Goal: Task Accomplishment & Management: Complete application form

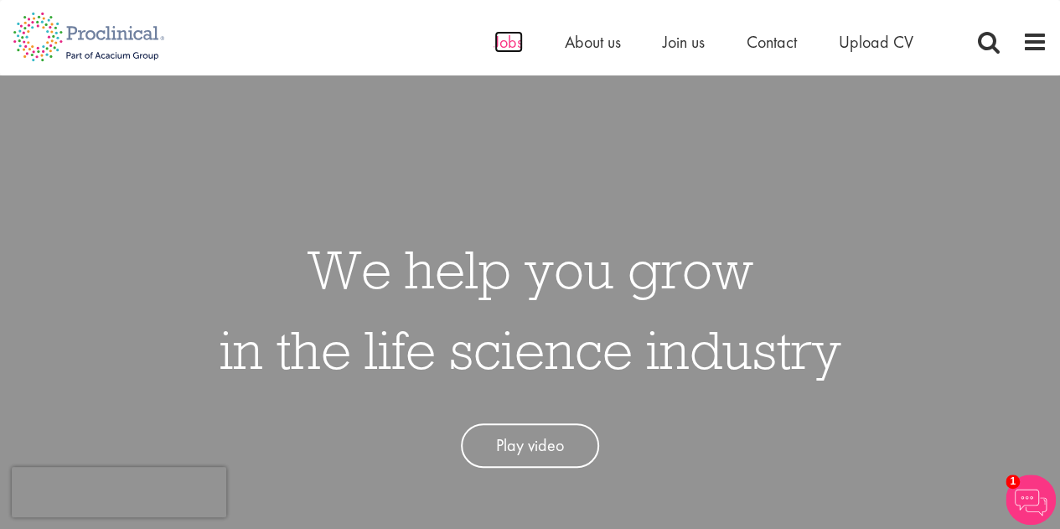
click at [512, 42] on span "Jobs" at bounding box center [508, 42] width 28 height 22
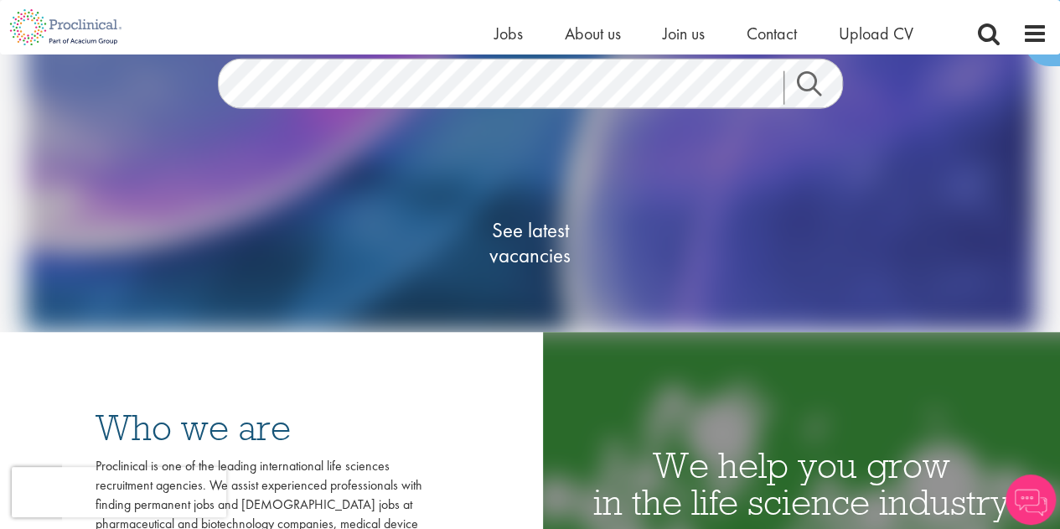
scroll to position [251, 0]
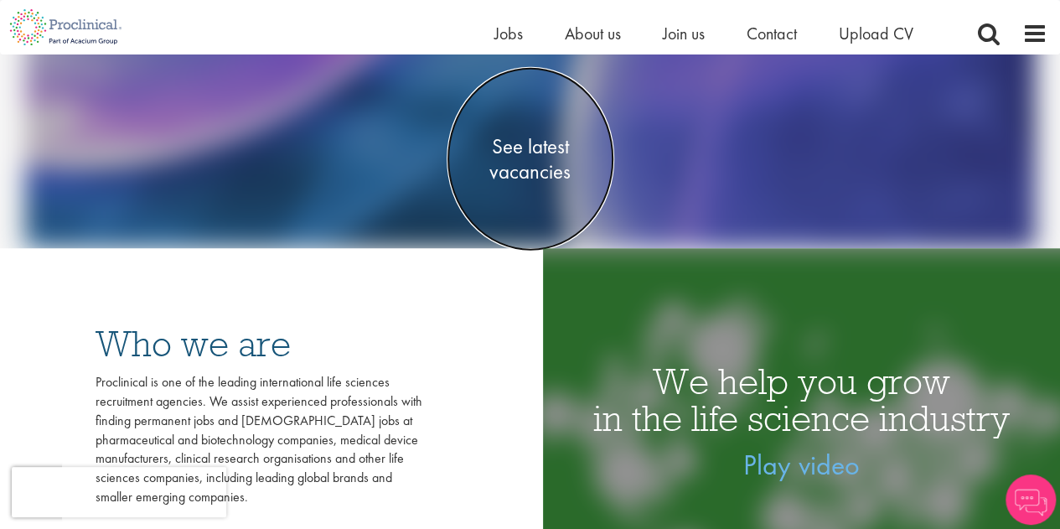
click at [537, 156] on span "See latest vacancies" at bounding box center [531, 159] width 168 height 50
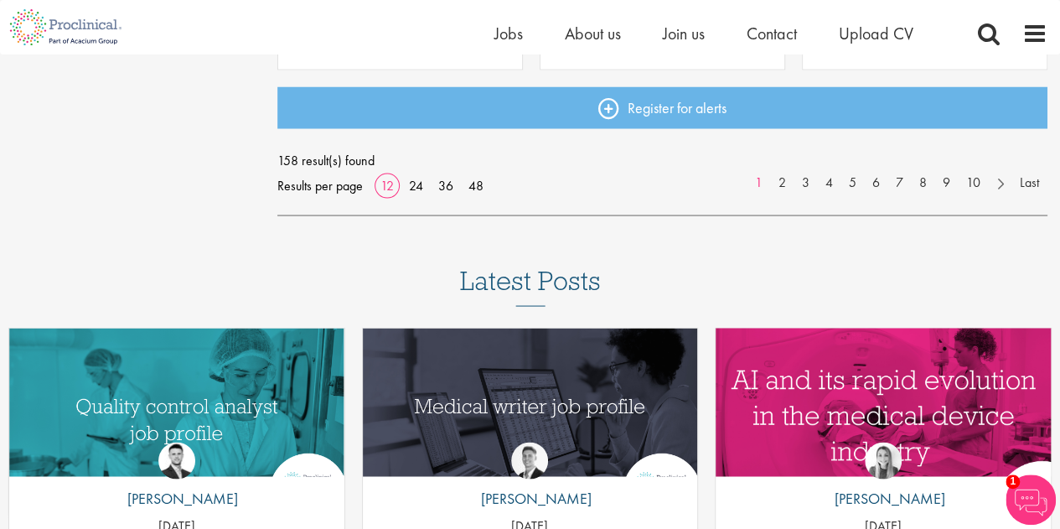
scroll to position [1424, 0]
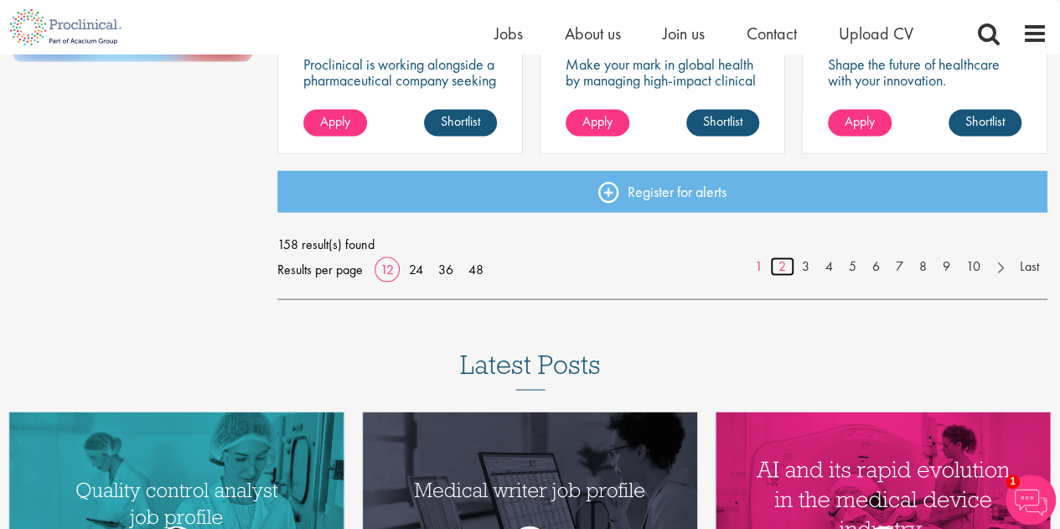
click at [782, 260] on link "2" at bounding box center [782, 265] width 24 height 19
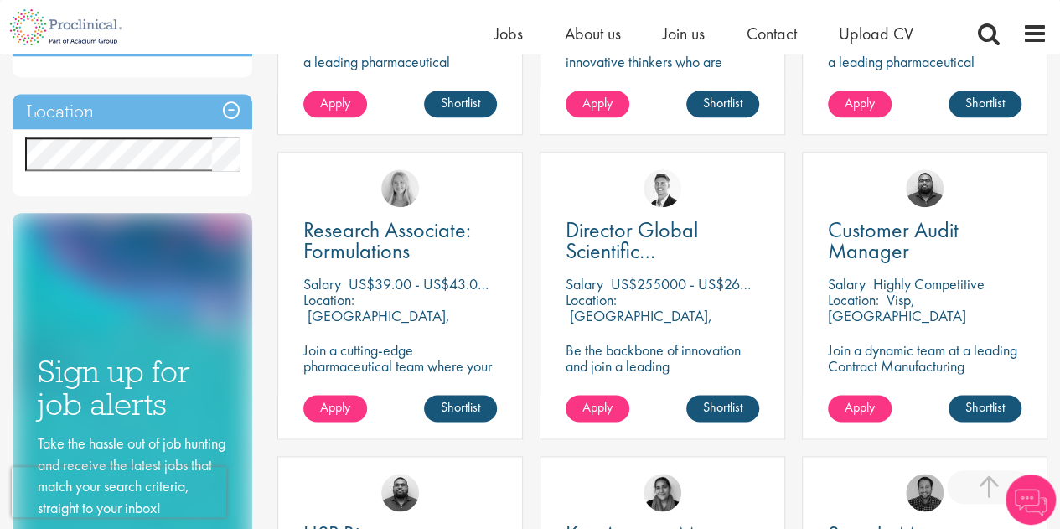
scroll to position [838, 0]
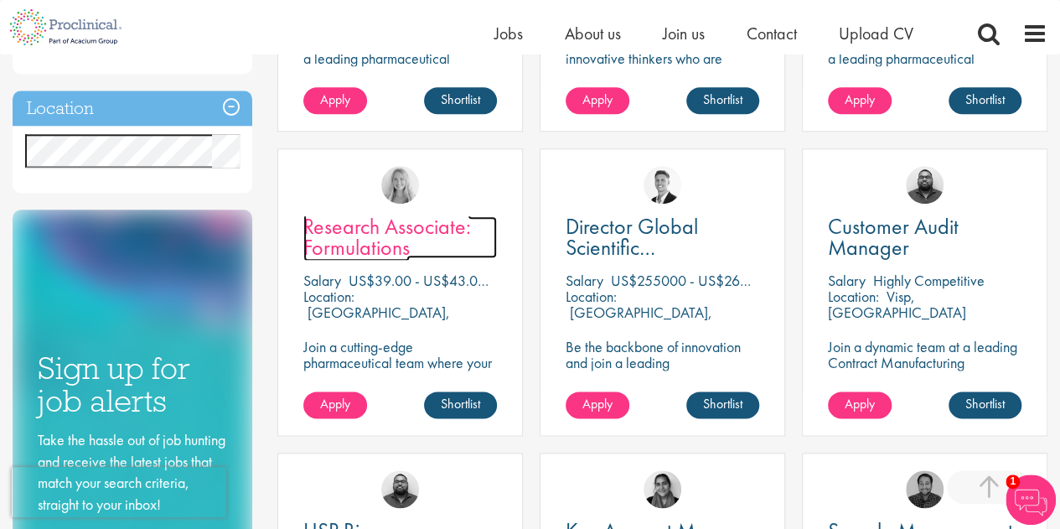
click at [369, 240] on span "Research Associate: Formulations" at bounding box center [387, 236] width 168 height 49
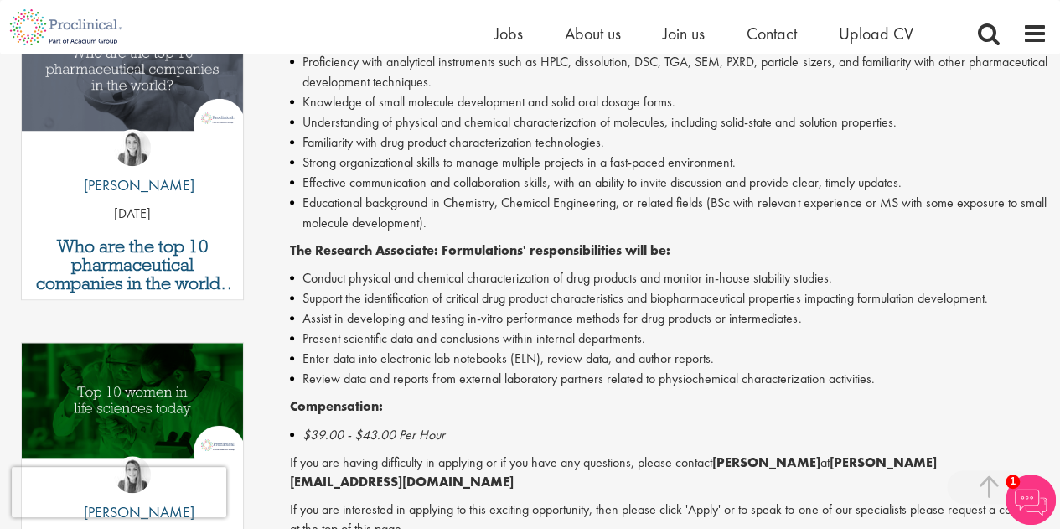
scroll to position [586, 0]
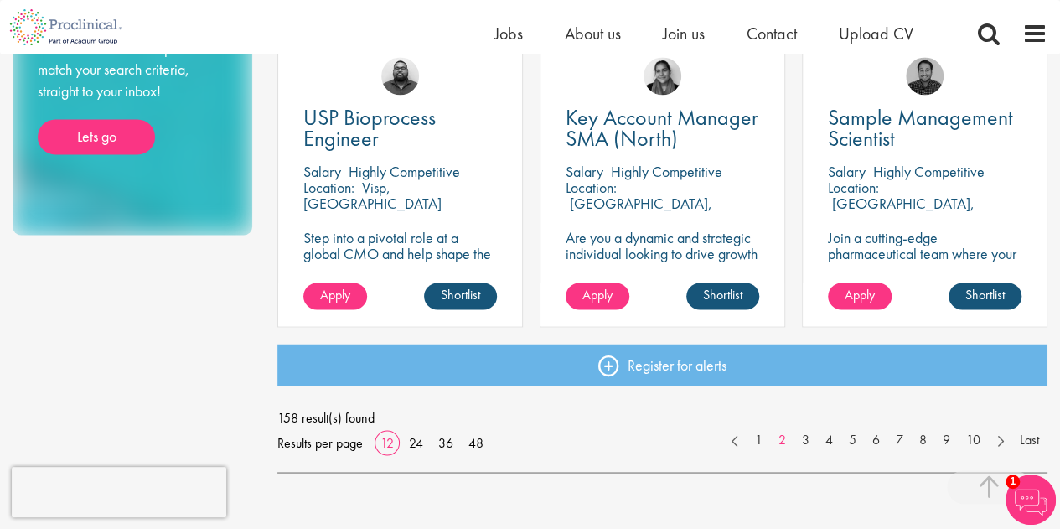
scroll to position [1277, 0]
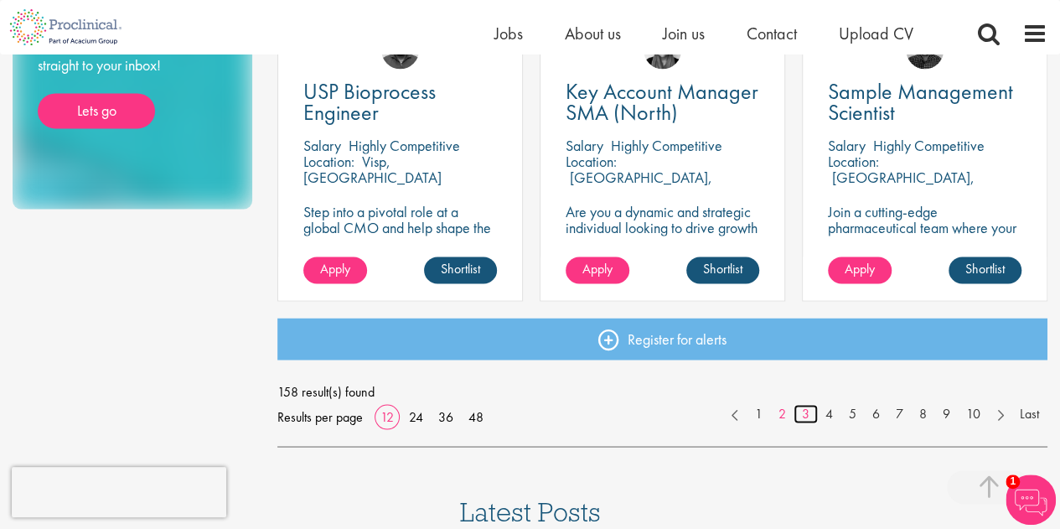
click at [801, 411] on link "3" at bounding box center [805, 413] width 24 height 19
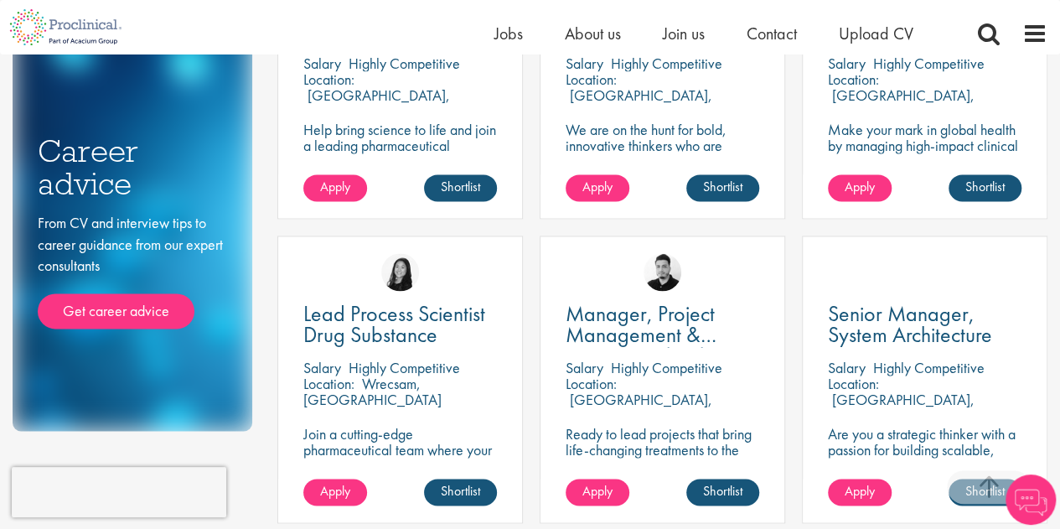
scroll to position [1089, 0]
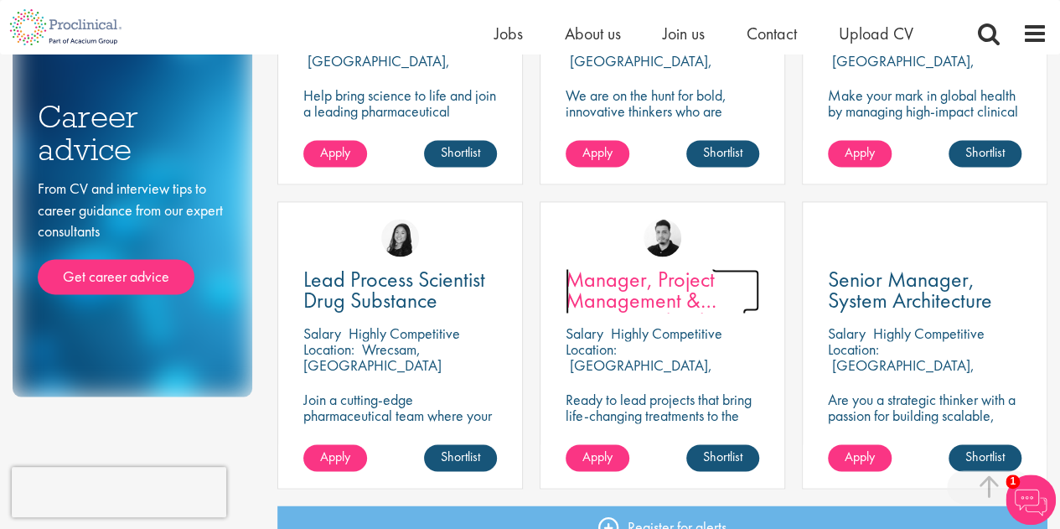
click at [675, 309] on span "Manager, Project Management & Operational Delivery" at bounding box center [655, 300] width 180 height 70
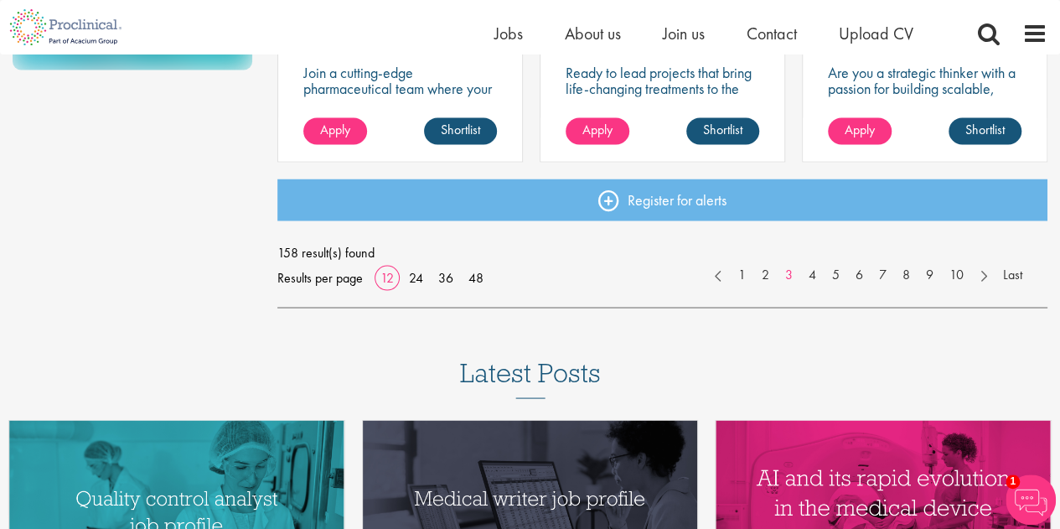
scroll to position [1417, 0]
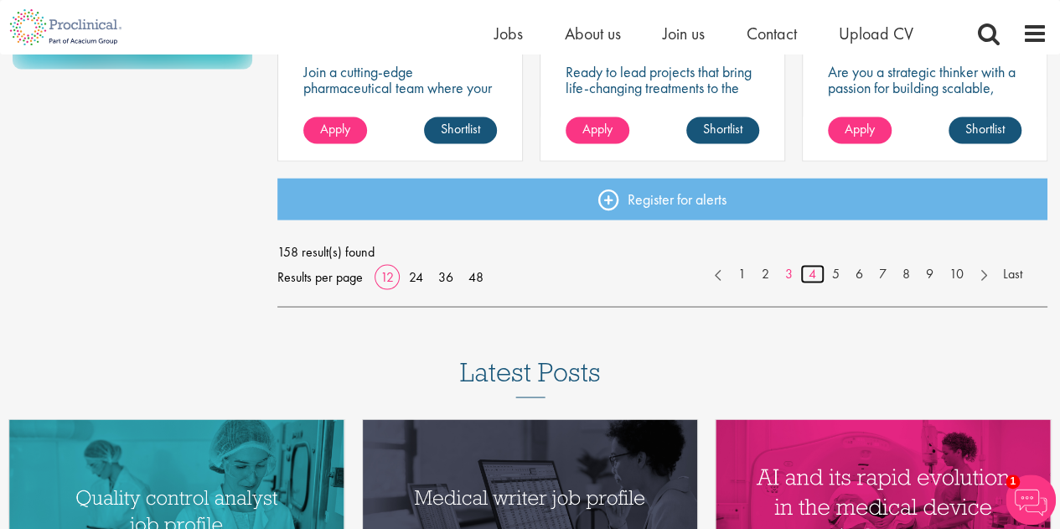
click at [811, 274] on link "4" at bounding box center [812, 273] width 24 height 19
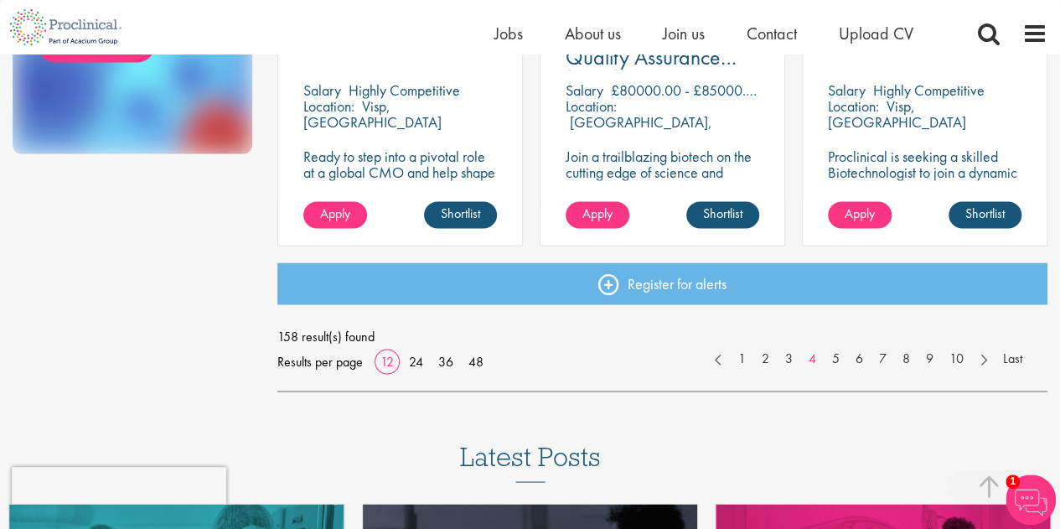
scroll to position [1340, 0]
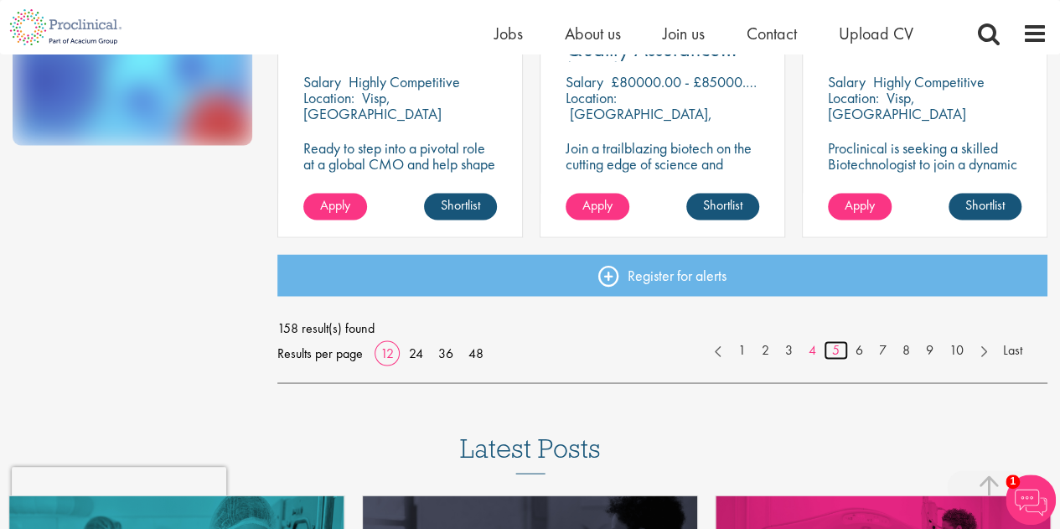
click at [838, 351] on link "5" at bounding box center [836, 349] width 24 height 19
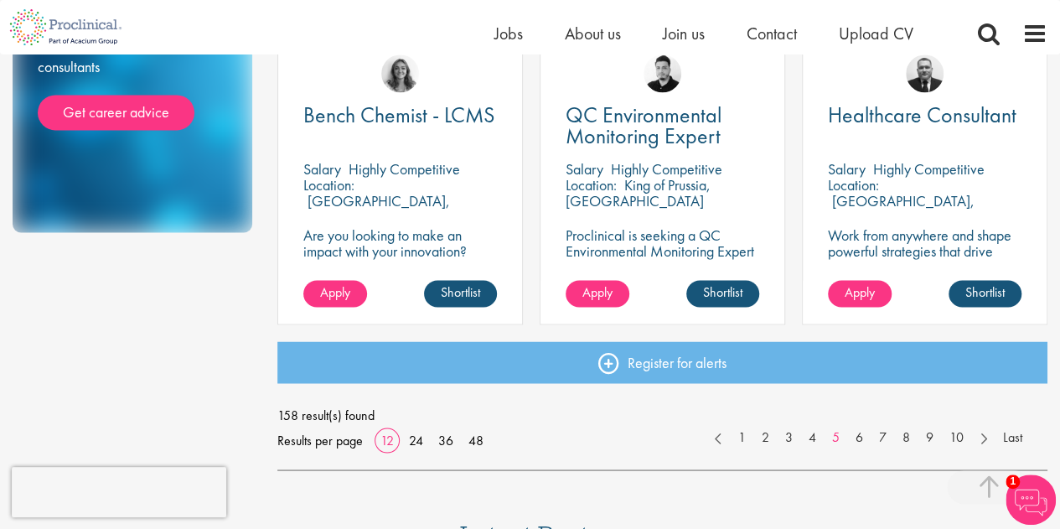
scroll to position [1257, 0]
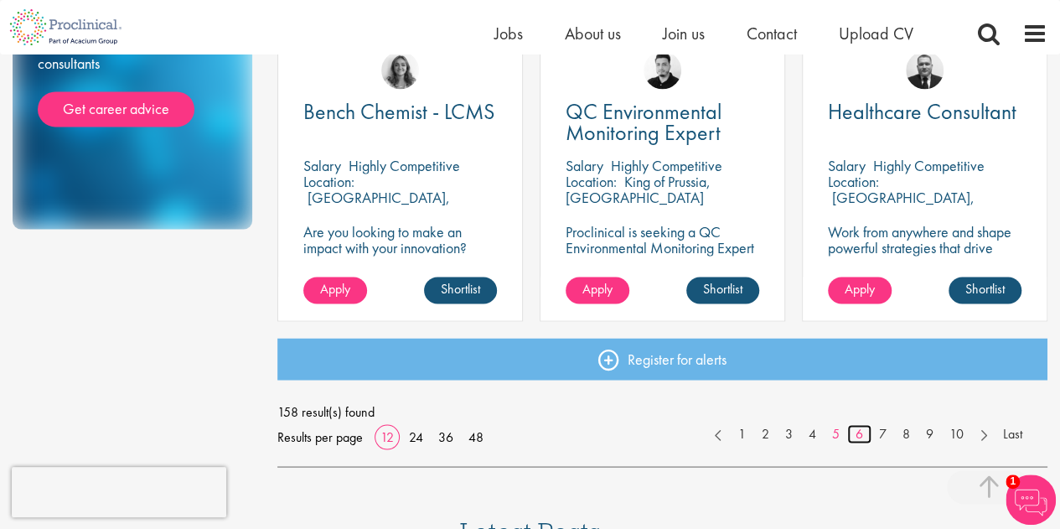
click at [859, 430] on link "6" at bounding box center [859, 433] width 24 height 19
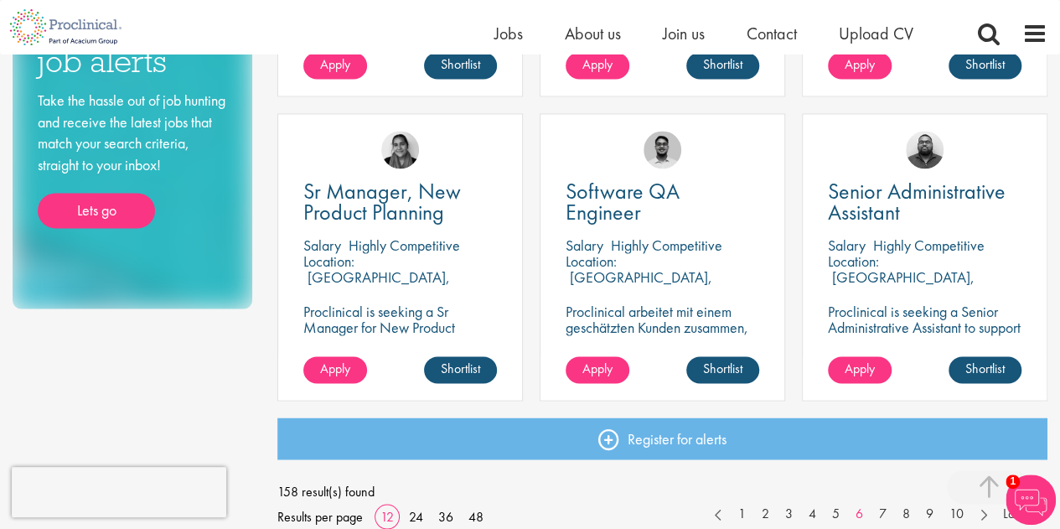
scroll to position [1340, 0]
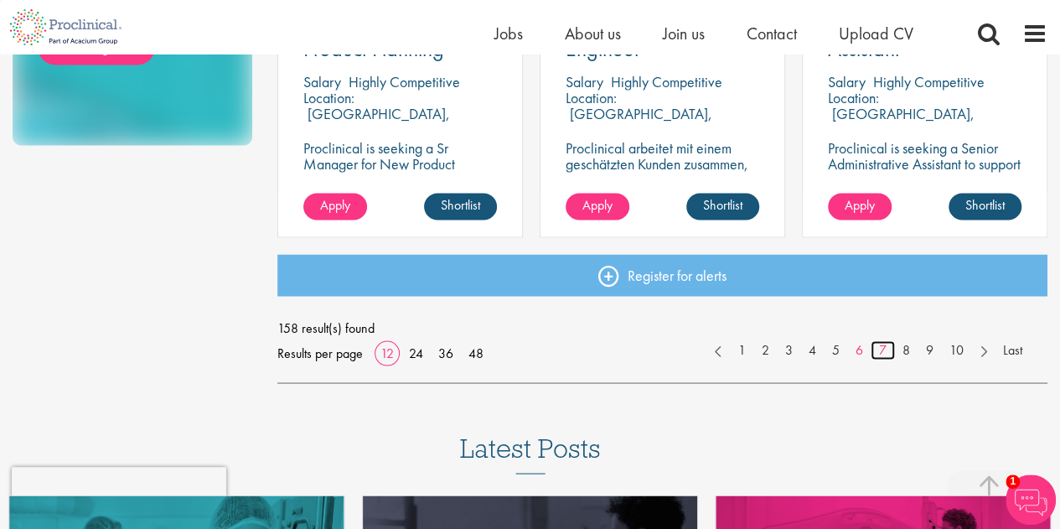
click at [876, 351] on link "7" at bounding box center [882, 349] width 24 height 19
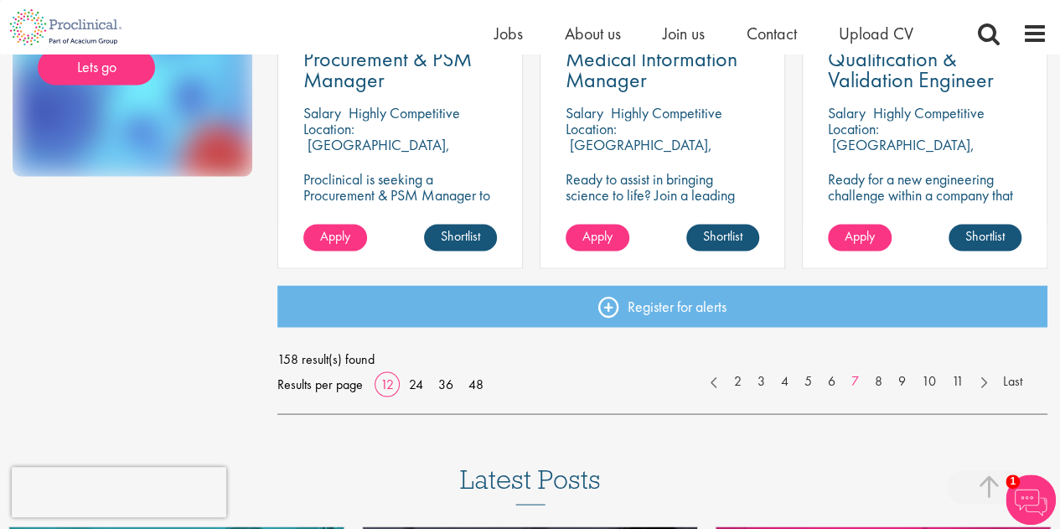
scroll to position [1424, 0]
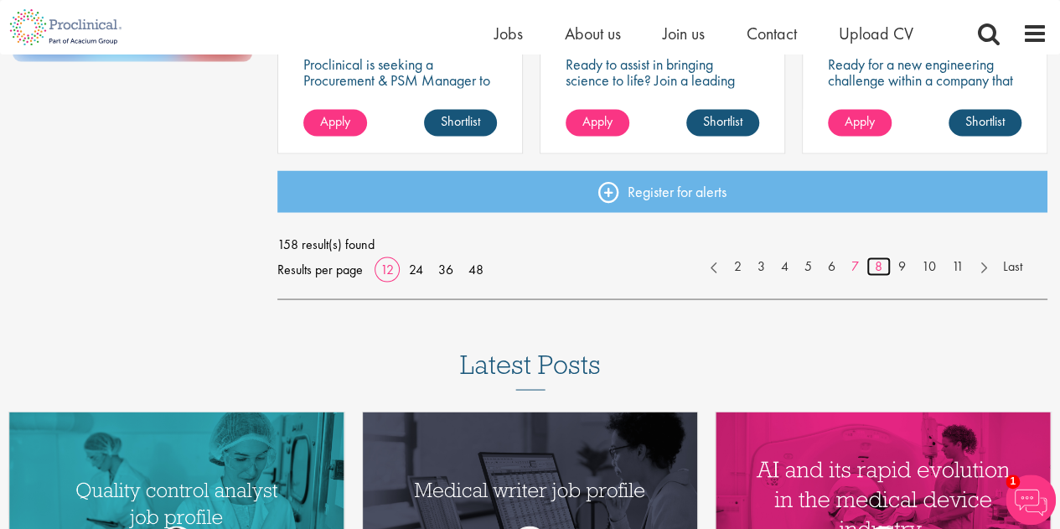
click at [875, 263] on link "8" at bounding box center [878, 265] width 24 height 19
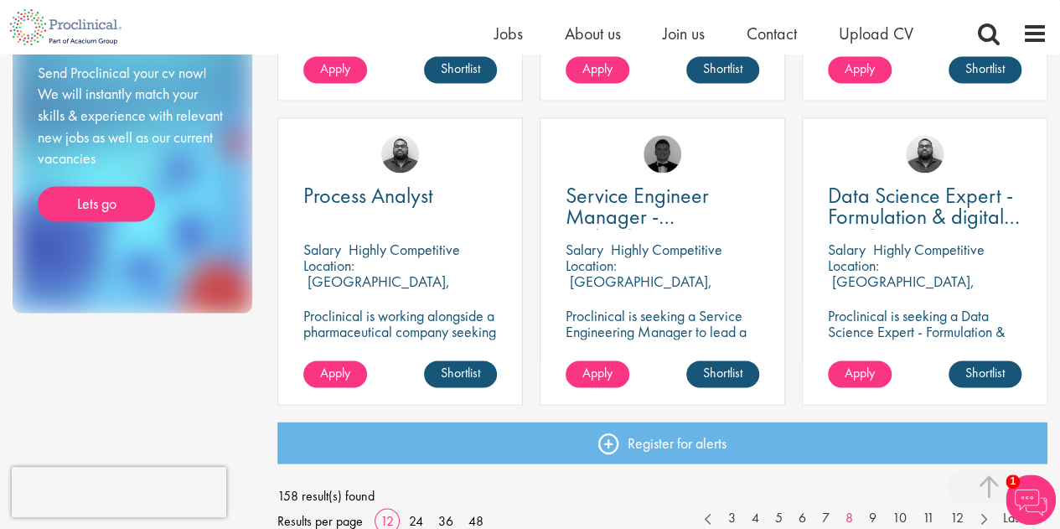
scroll to position [1424, 0]
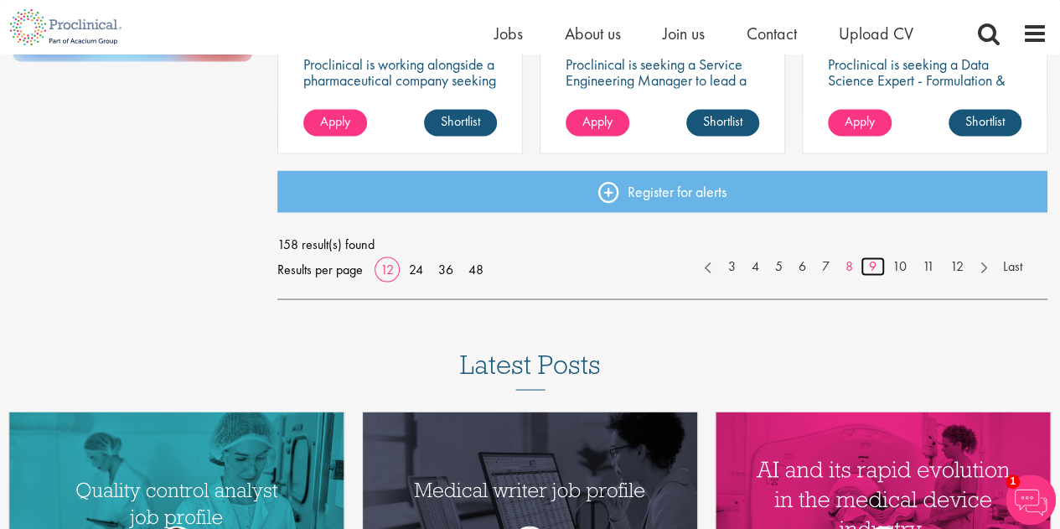
click at [870, 269] on link "9" at bounding box center [872, 265] width 24 height 19
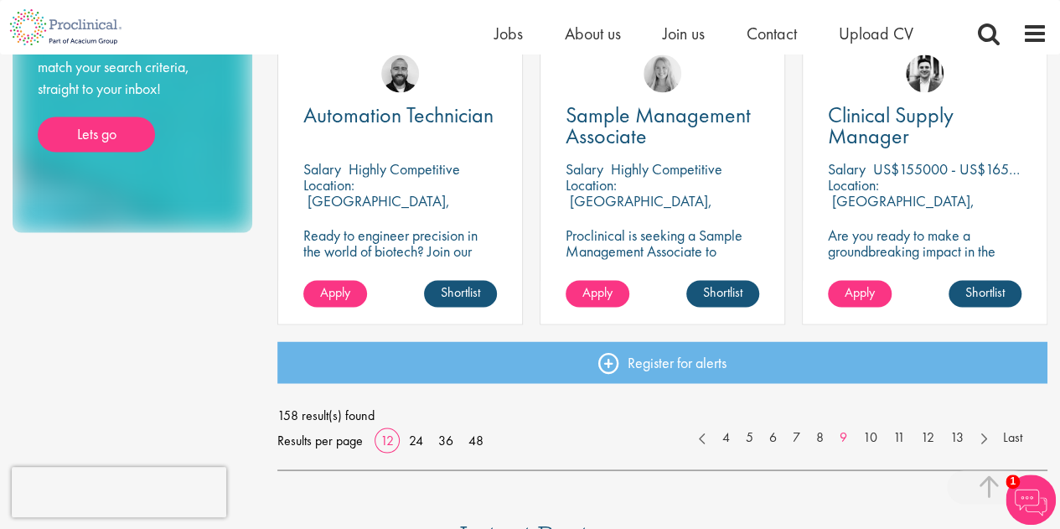
scroll to position [1257, 0]
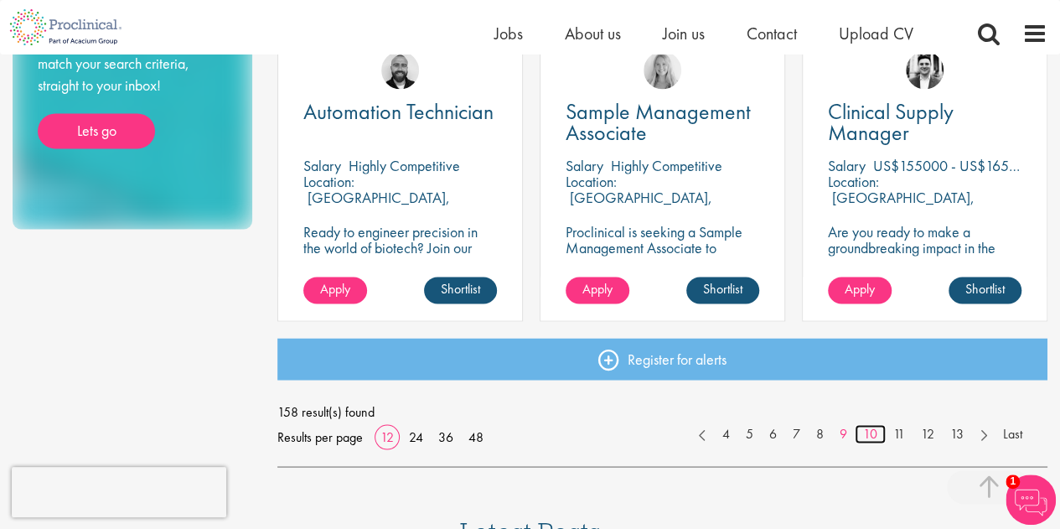
click at [865, 433] on link "10" at bounding box center [870, 433] width 31 height 19
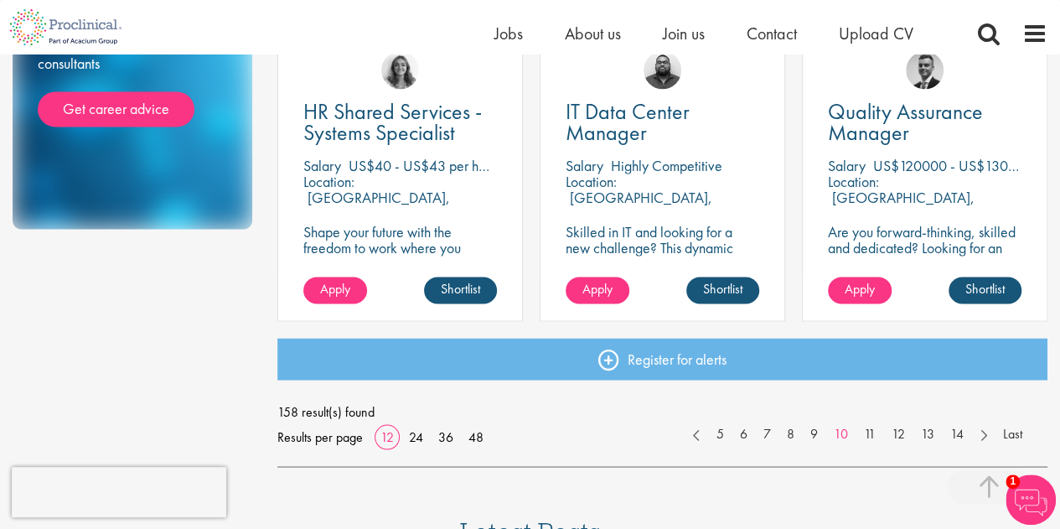
scroll to position [1340, 0]
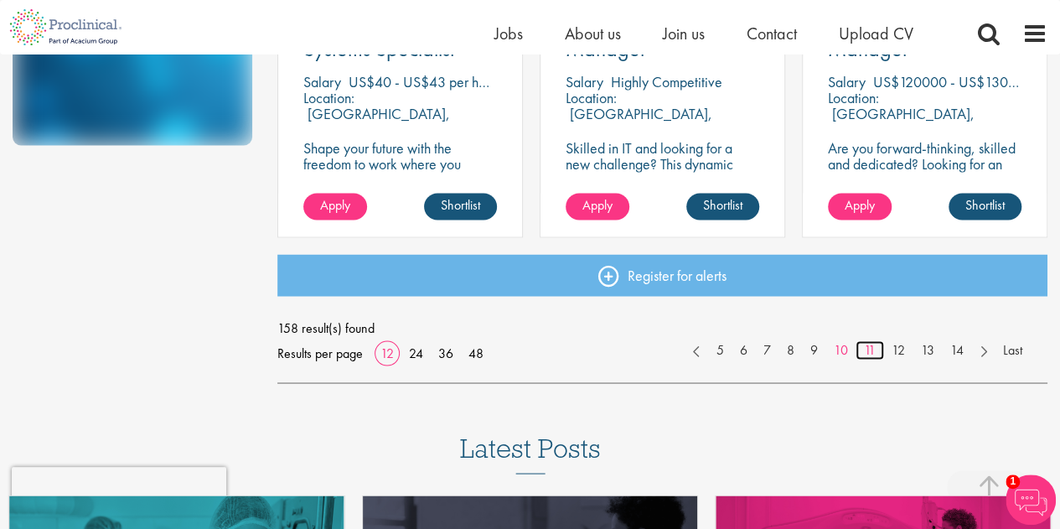
click at [865, 346] on link "11" at bounding box center [869, 349] width 28 height 19
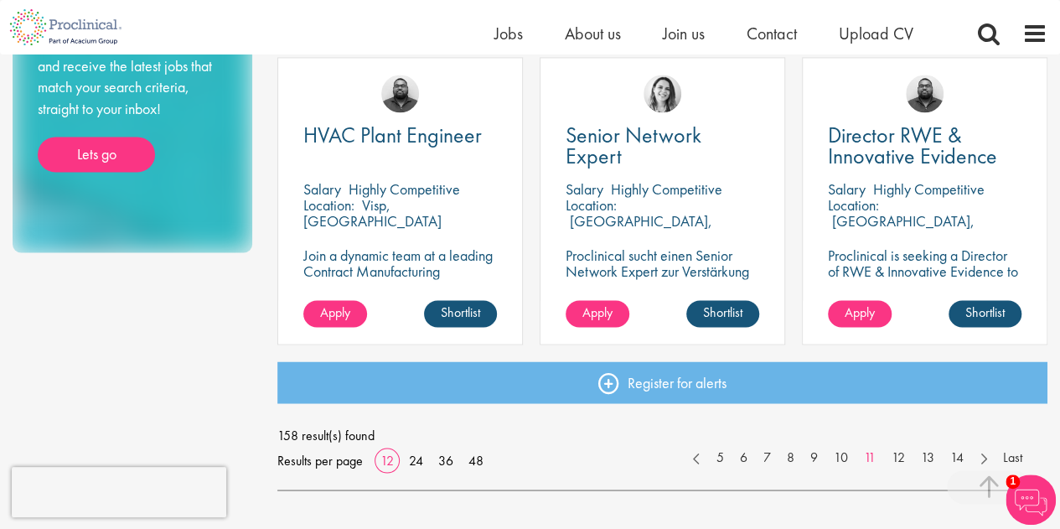
scroll to position [1257, 0]
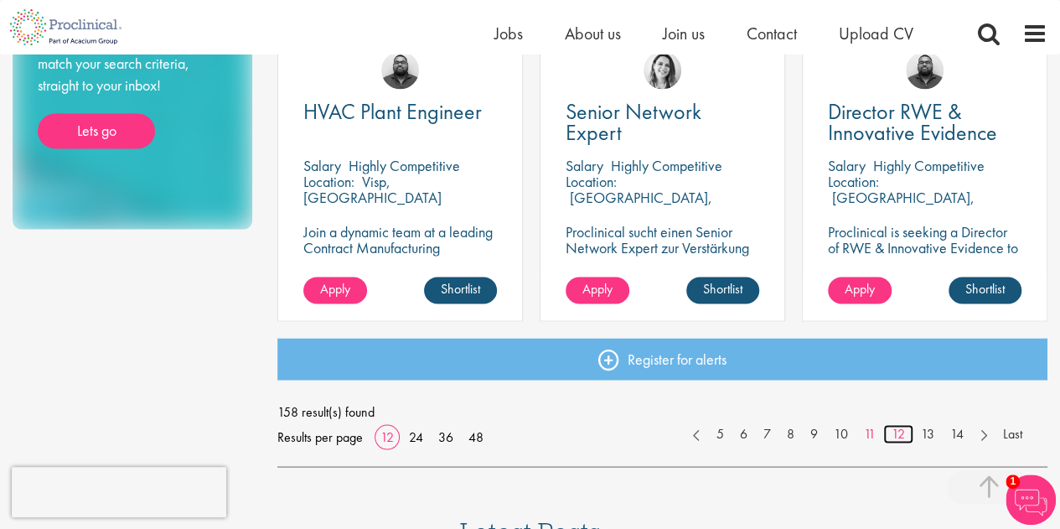
click at [896, 433] on link "12" at bounding box center [898, 433] width 30 height 19
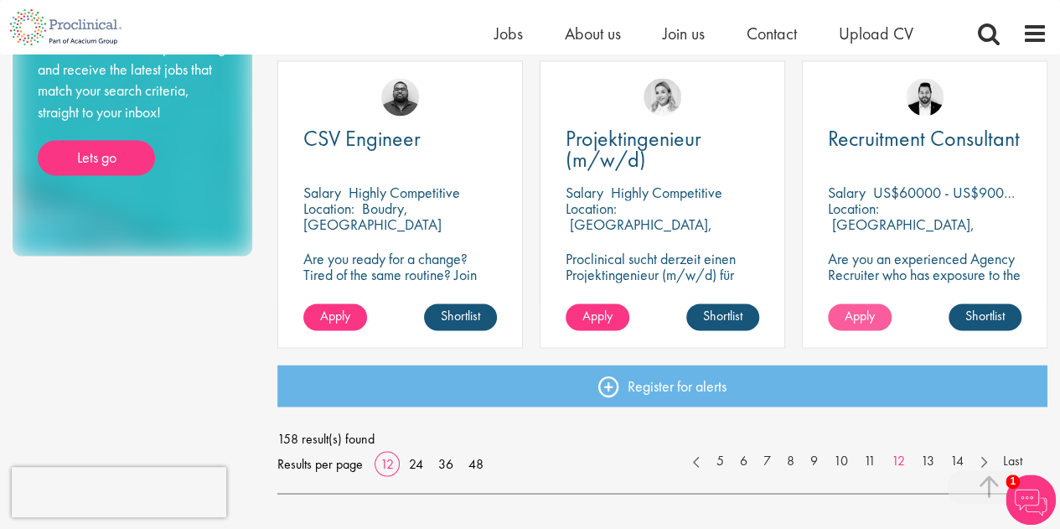
scroll to position [1257, 0]
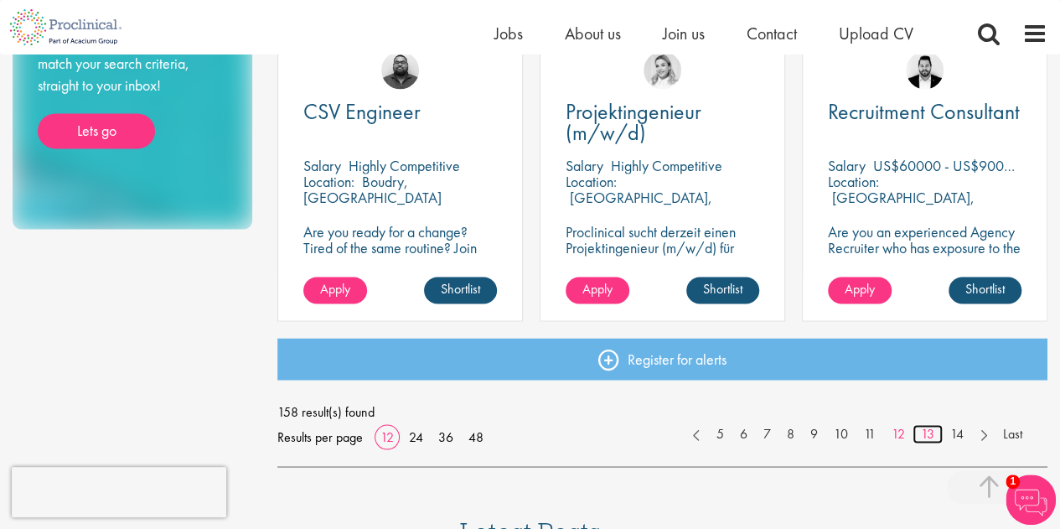
click at [927, 434] on link "13" at bounding box center [927, 433] width 30 height 19
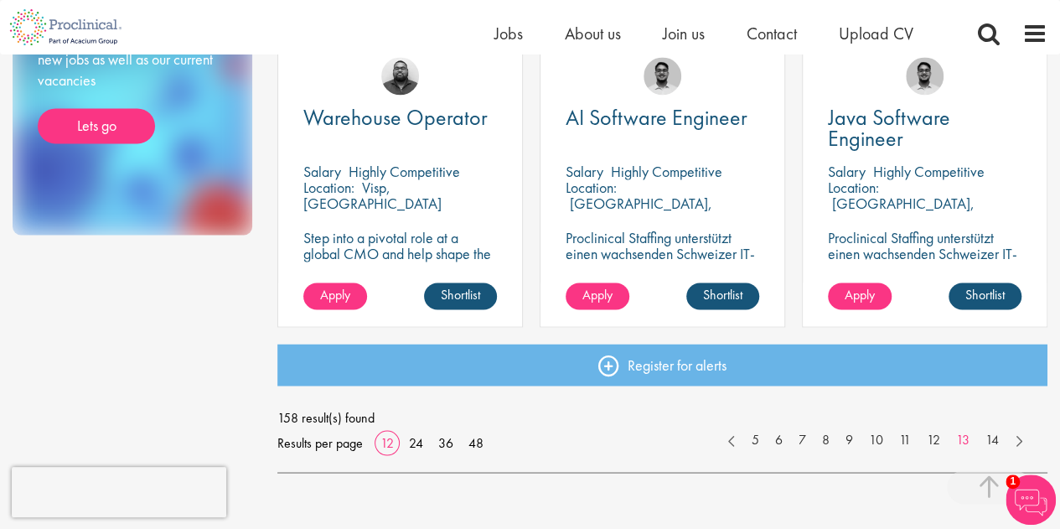
scroll to position [1257, 0]
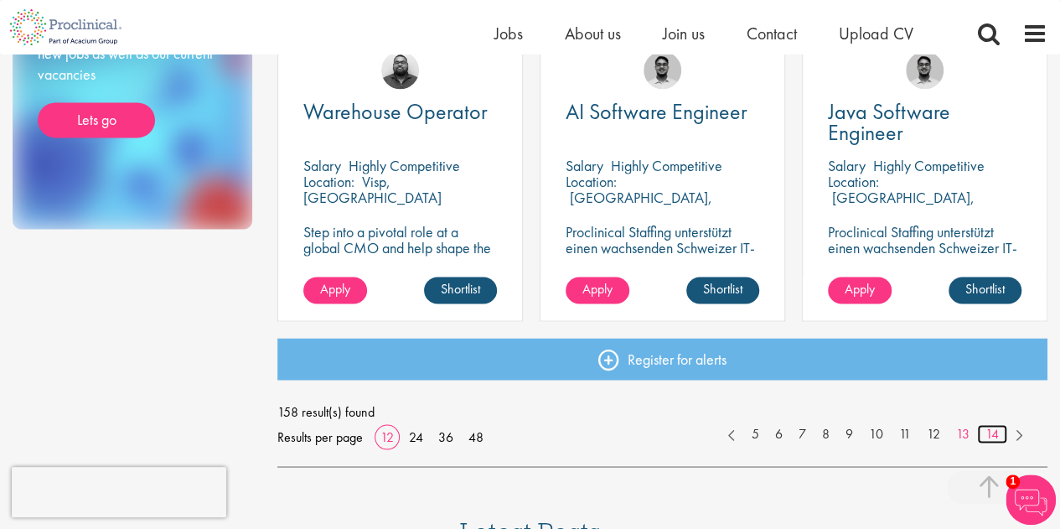
click at [990, 431] on link "14" at bounding box center [992, 433] width 30 height 19
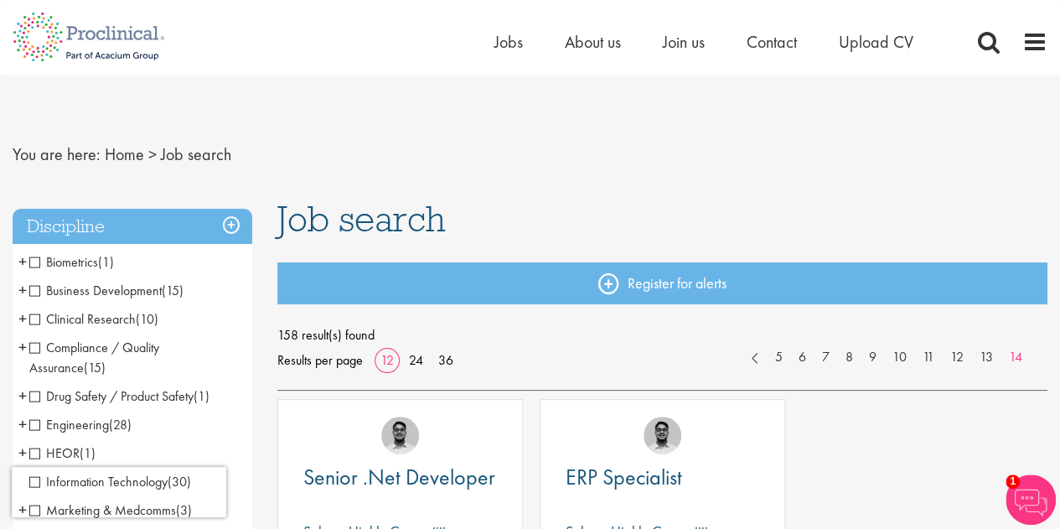
click at [914, 41] on ul "Home Jobs About us Join us Contact Upload CV" at bounding box center [724, 41] width 461 height 25
click at [908, 41] on span "Upload CV" at bounding box center [876, 42] width 75 height 22
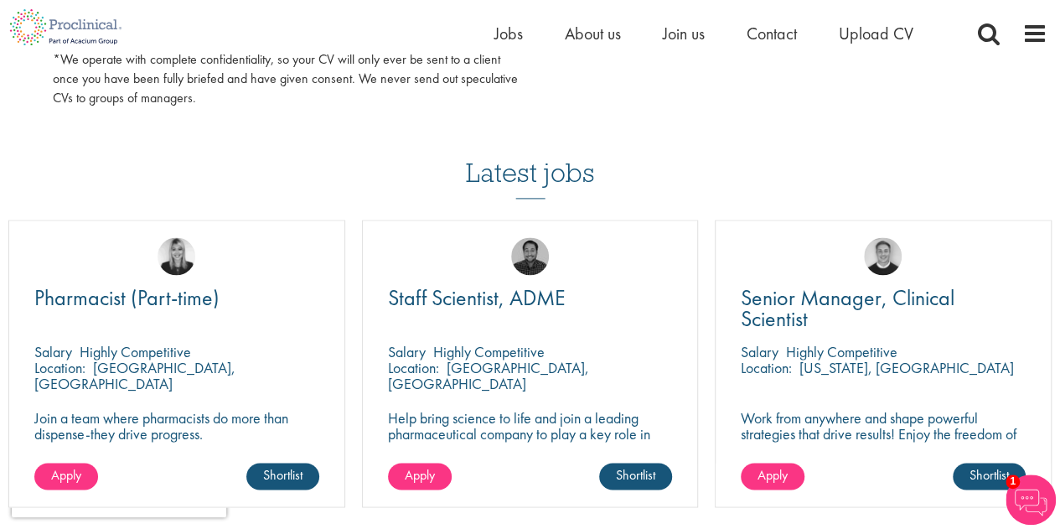
scroll to position [1173, 0]
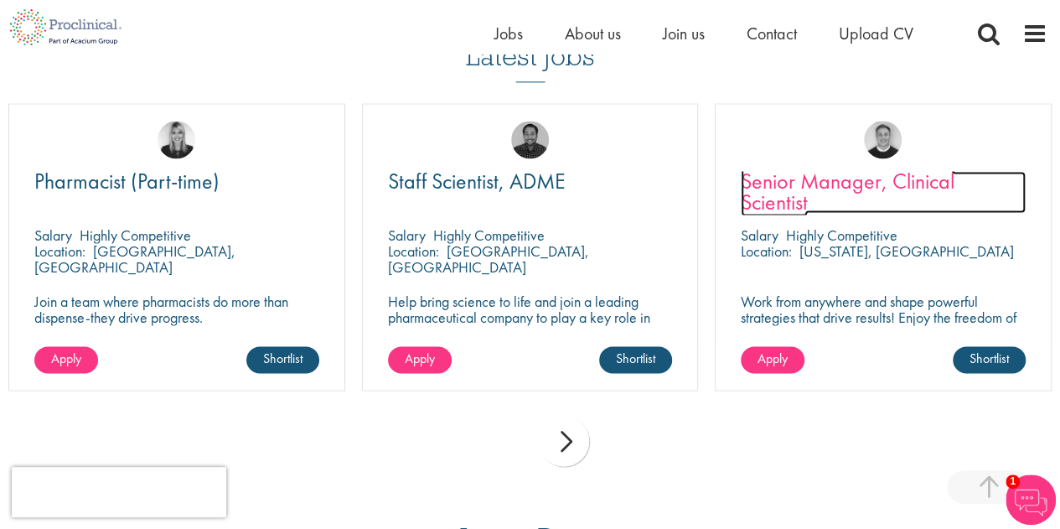
click at [865, 175] on span "Senior Manager, Clinical Scientist" at bounding box center [848, 191] width 214 height 49
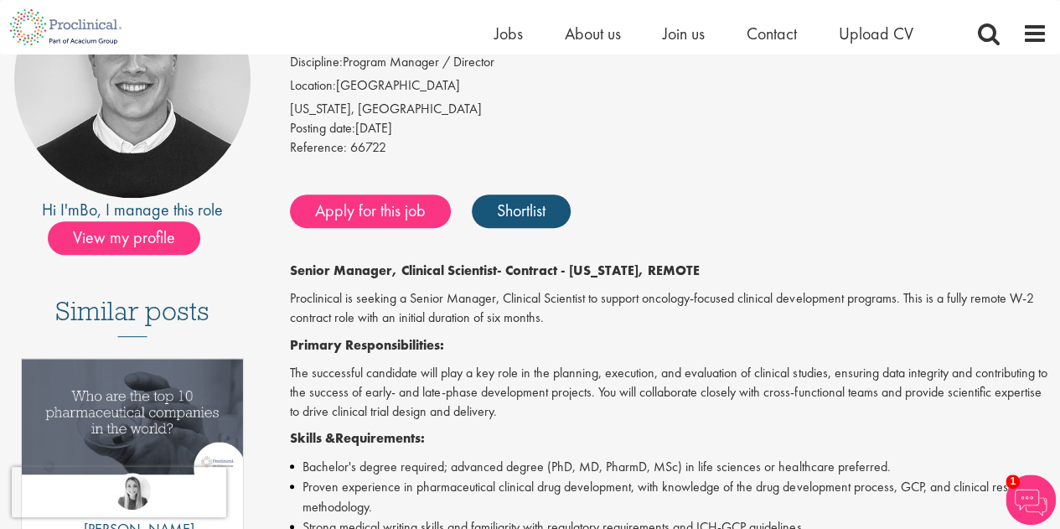
scroll to position [251, 0]
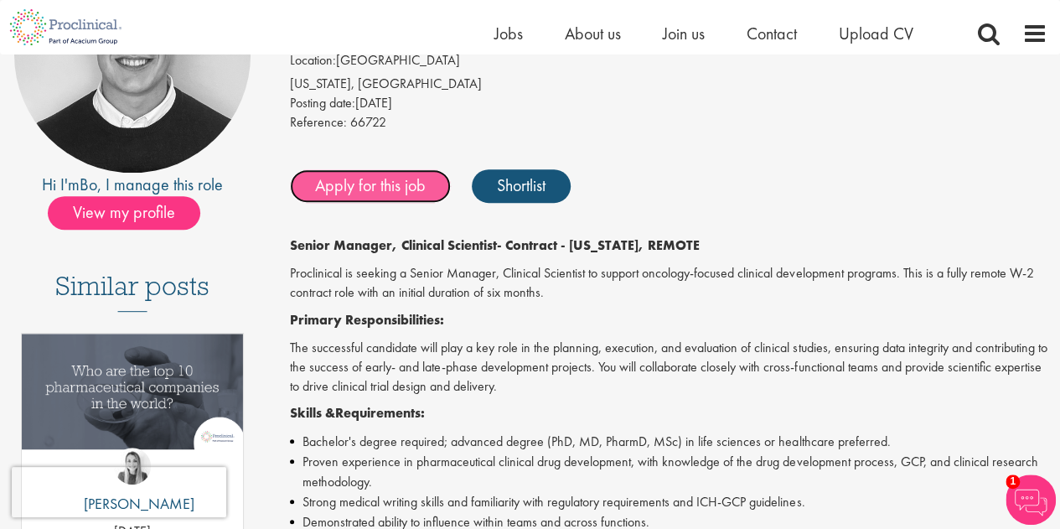
click at [389, 190] on link "Apply for this job" at bounding box center [370, 186] width 161 height 34
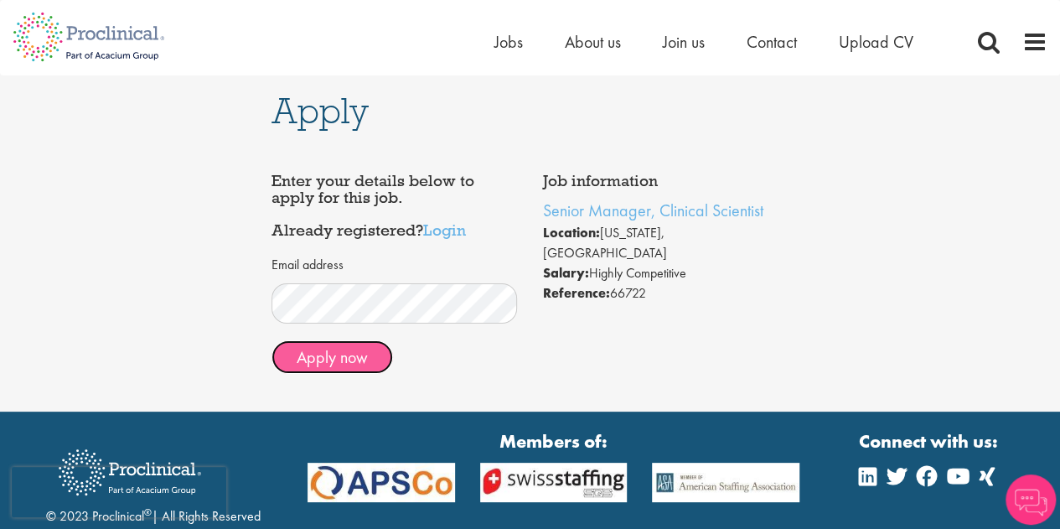
click at [344, 357] on button "Apply now" at bounding box center [331, 357] width 121 height 34
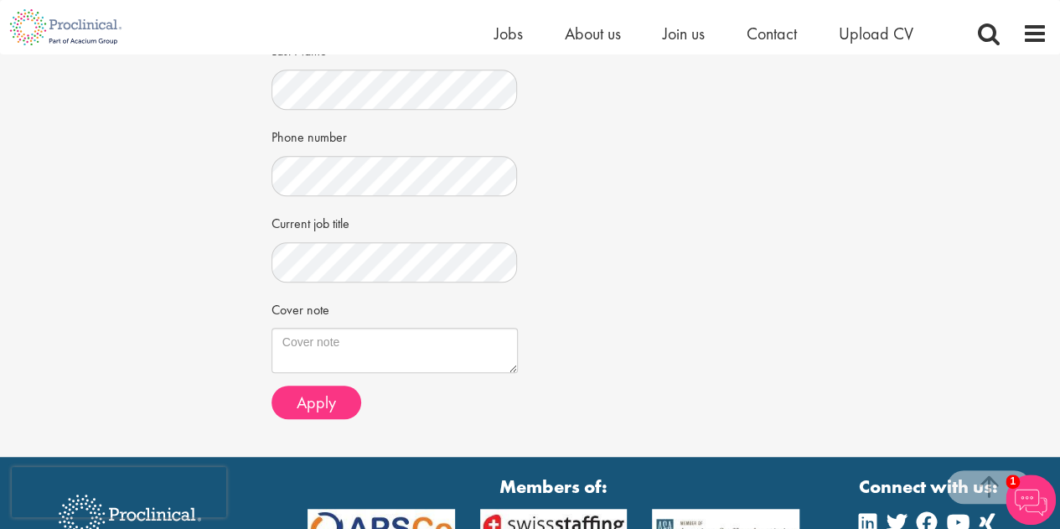
scroll to position [419, 0]
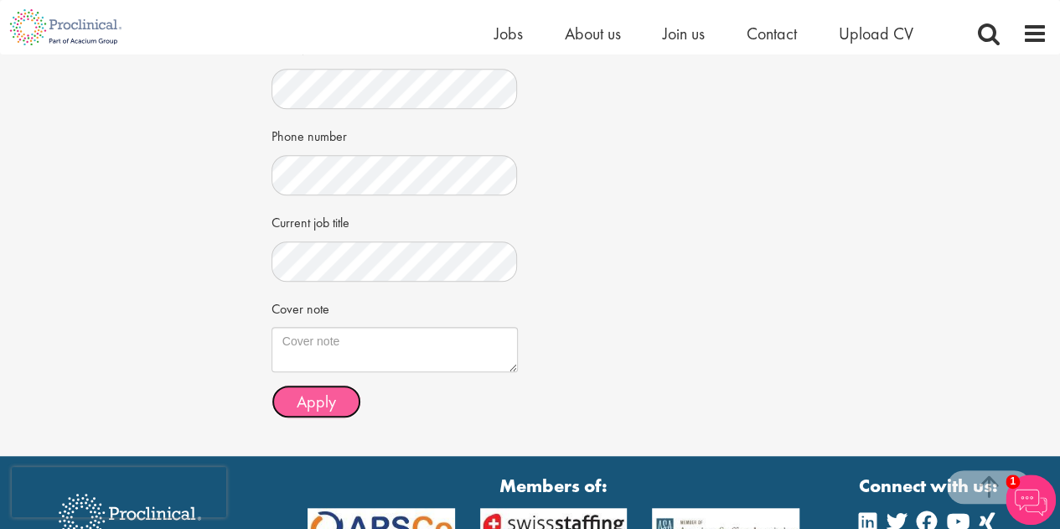
click at [339, 393] on button "Apply" at bounding box center [316, 402] width 90 height 34
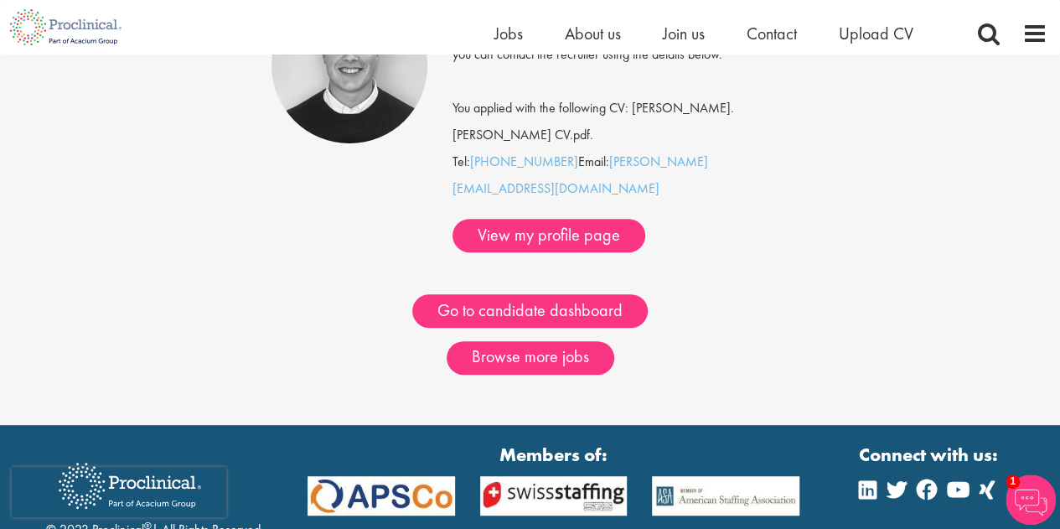
scroll to position [251, 0]
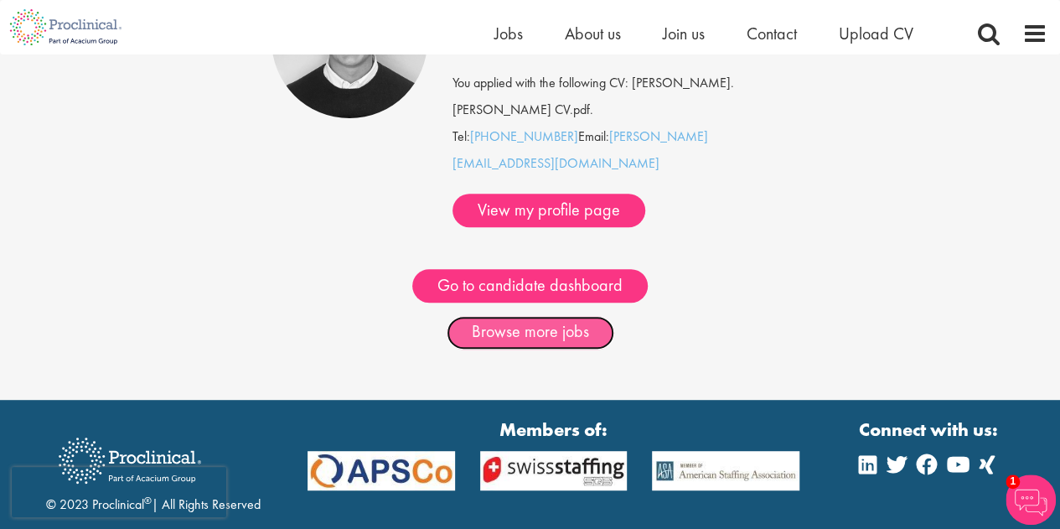
click at [484, 316] on link "Browse more jobs" at bounding box center [531, 333] width 168 height 34
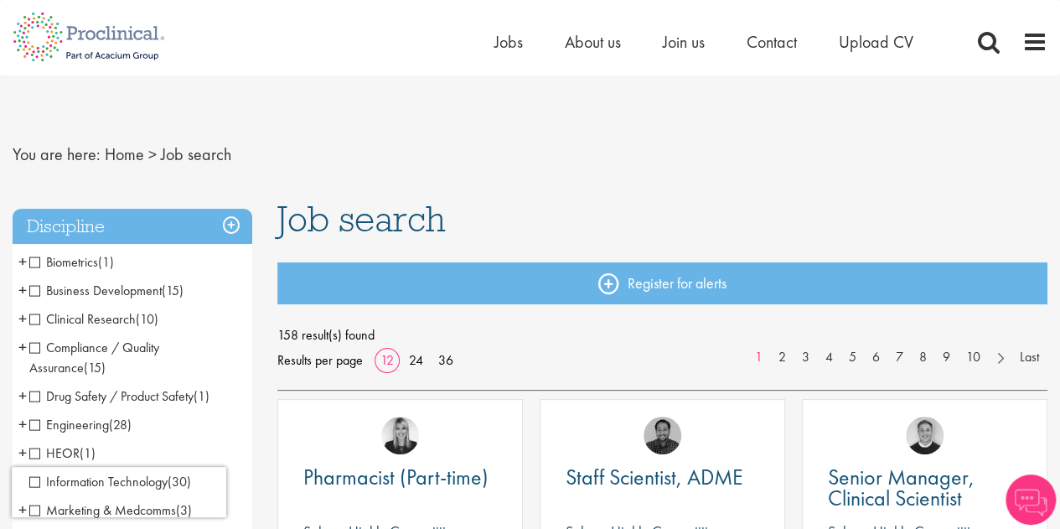
click at [109, 321] on span "Clinical Research" at bounding box center [82, 319] width 106 height 18
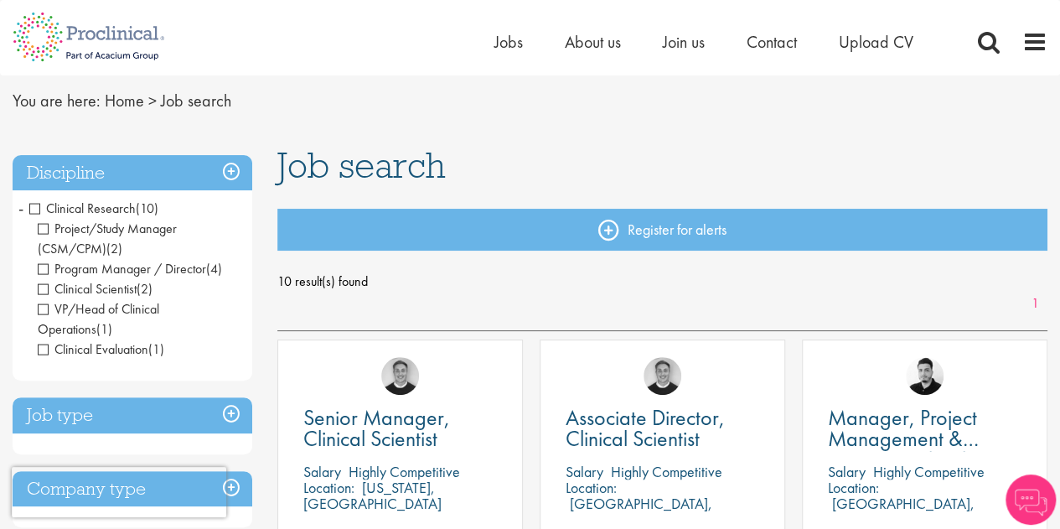
scroll to position [168, 0]
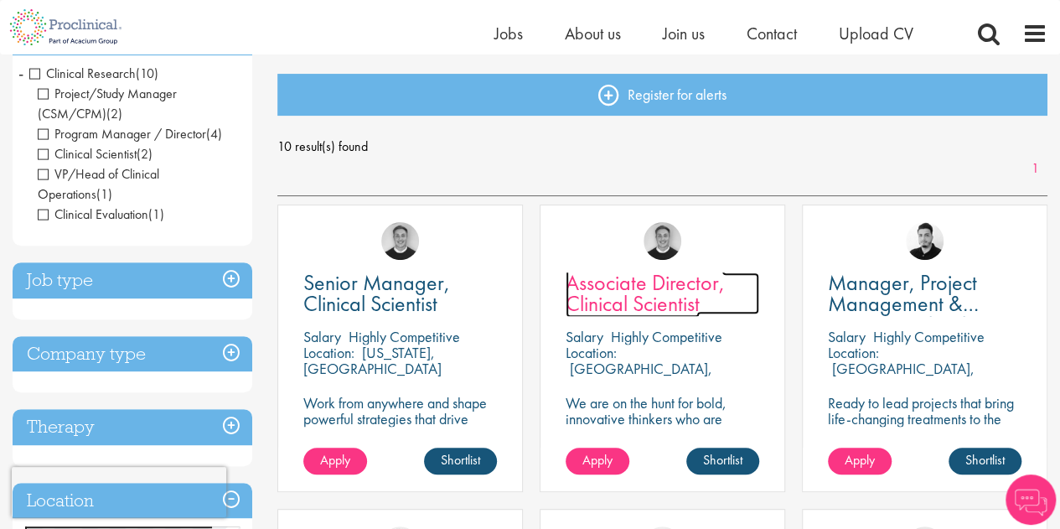
click at [629, 295] on span "Associate Director, Clinical Scientist" at bounding box center [644, 292] width 159 height 49
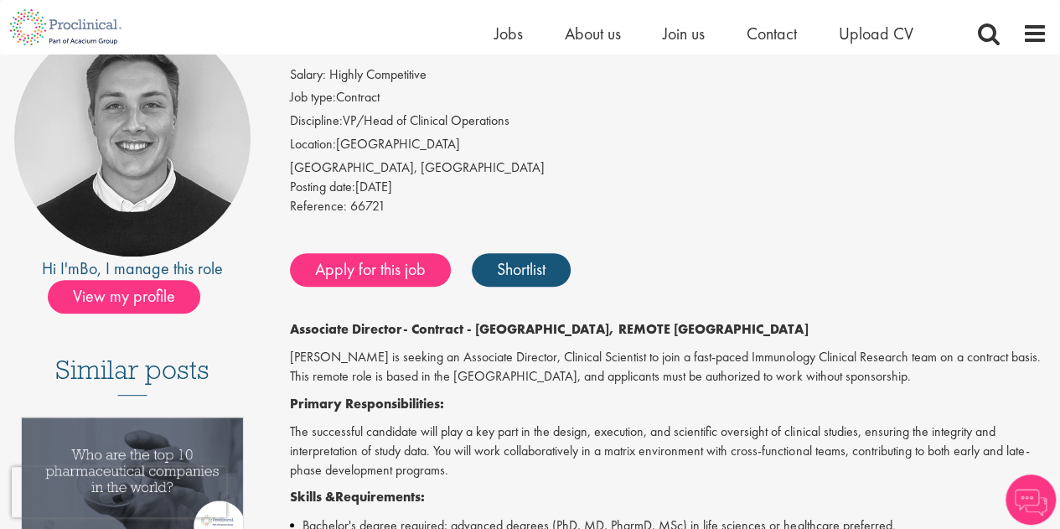
scroll to position [251, 0]
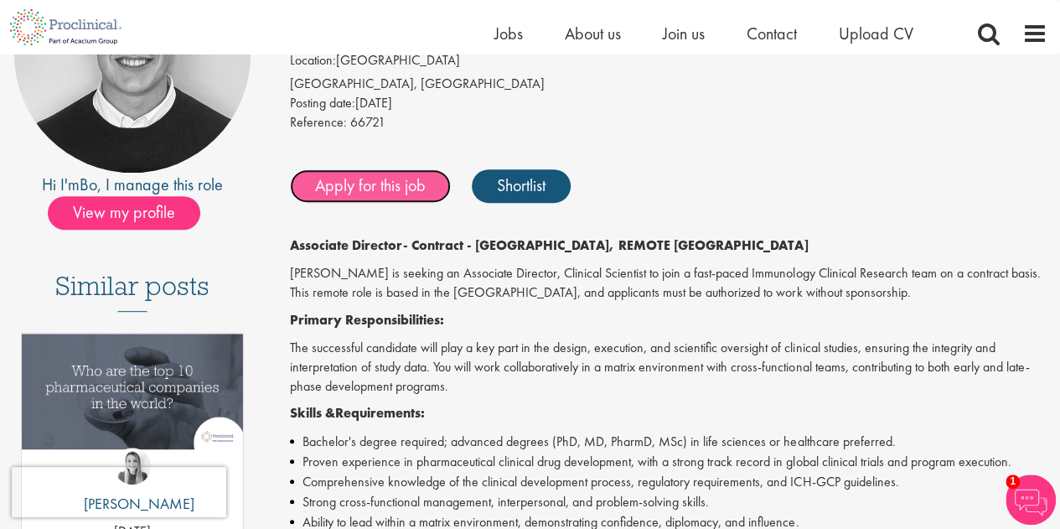
click at [380, 195] on link "Apply for this job" at bounding box center [370, 186] width 161 height 34
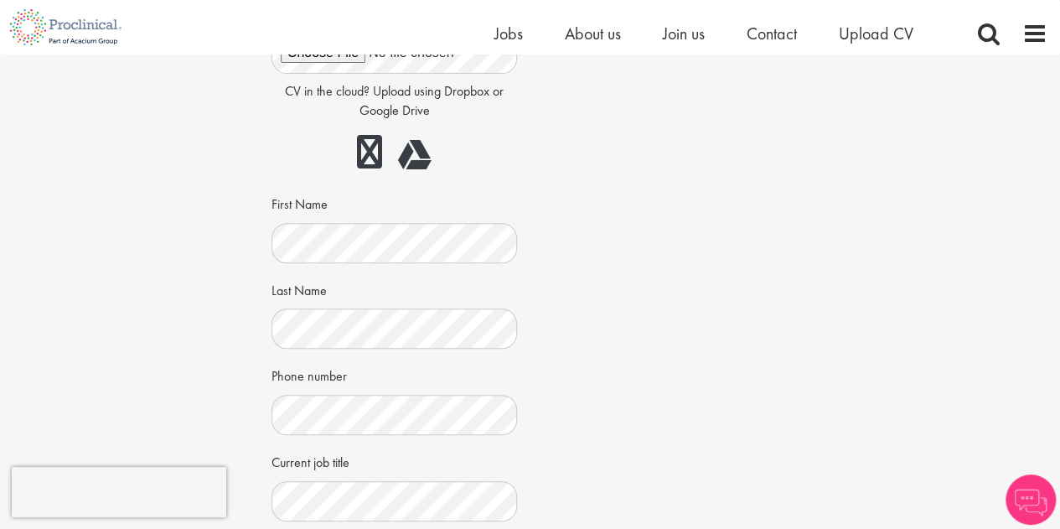
scroll to position [419, 0]
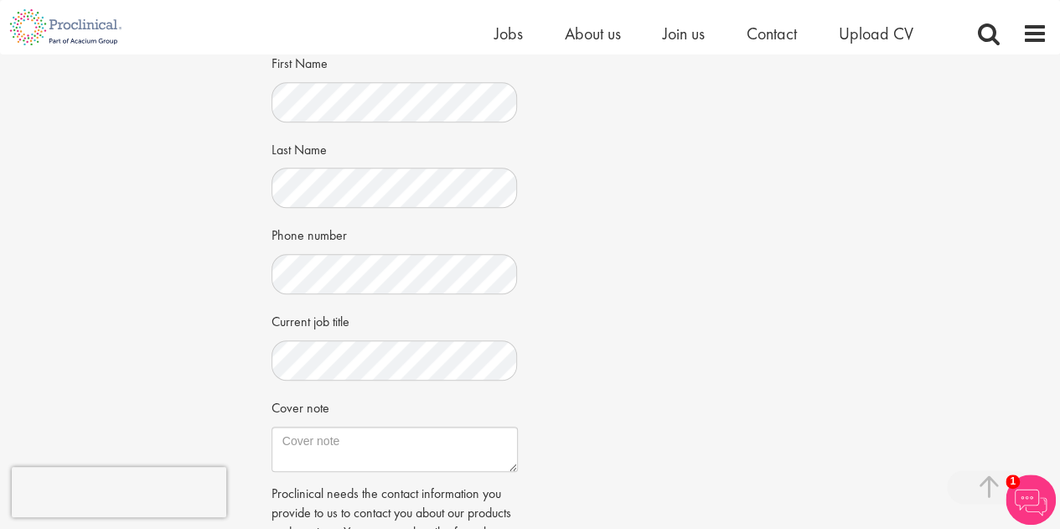
click at [607, 326] on div "Job information Associate Director, Clinical Scientist Location: [GEOGRAPHIC_DA…" at bounding box center [530, 198] width 543 height 948
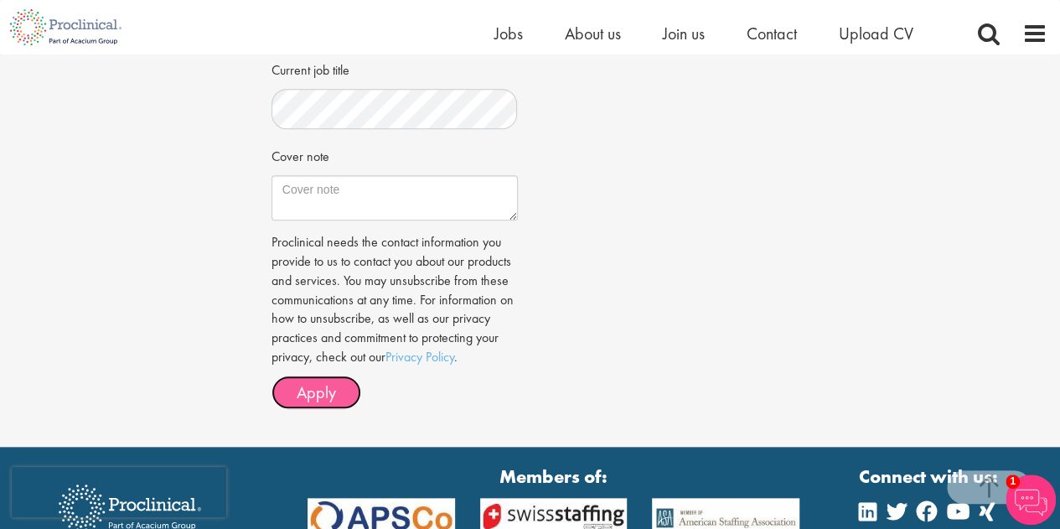
click at [320, 381] on span "Apply" at bounding box center [316, 392] width 39 height 22
